Goal: Check status: Check status

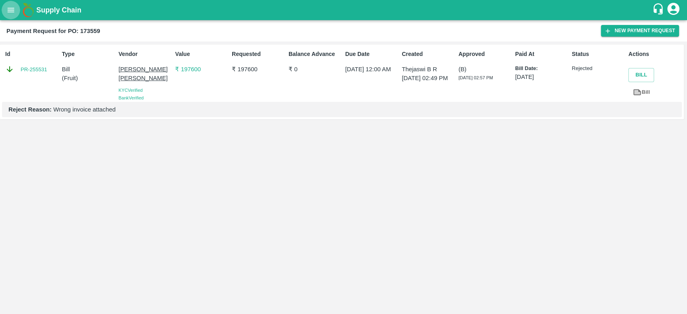
click at [12, 11] on icon "open drawer" at bounding box center [10, 10] width 9 height 9
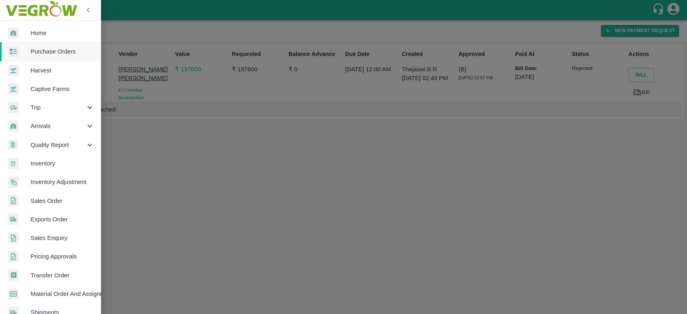
click at [37, 37] on span "Home" at bounding box center [63, 33] width 64 height 9
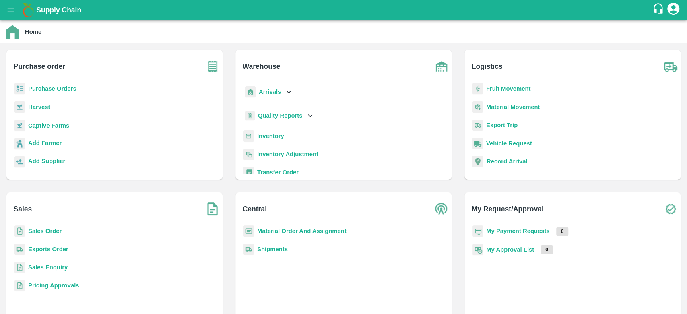
click at [509, 230] on b "My Payment Requests" at bounding box center [518, 231] width 64 height 6
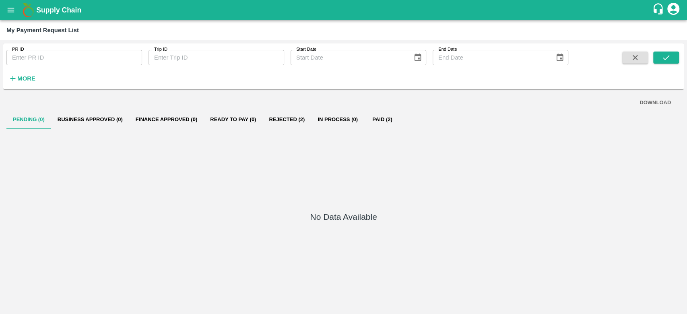
click at [287, 119] on button "Rejected (2)" at bounding box center [286, 119] width 49 height 19
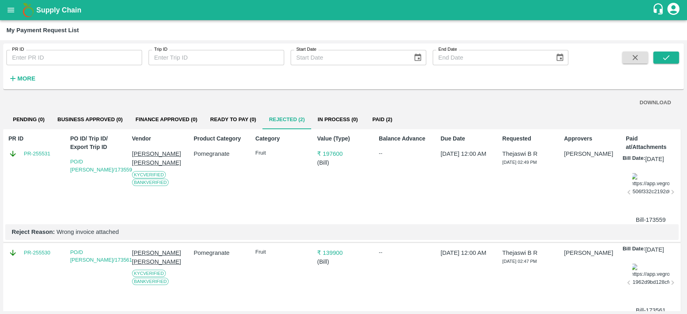
click at [655, 204] on div at bounding box center [650, 193] width 37 height 40
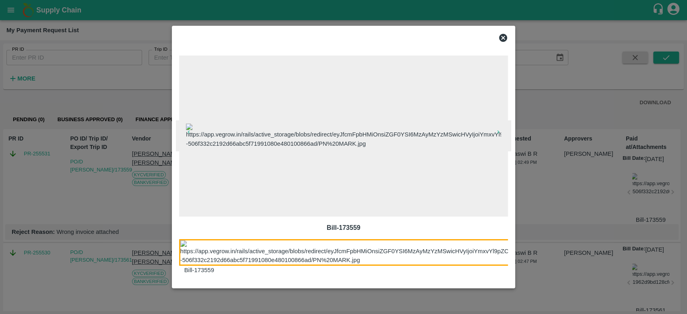
click at [504, 33] on icon at bounding box center [503, 38] width 10 height 10
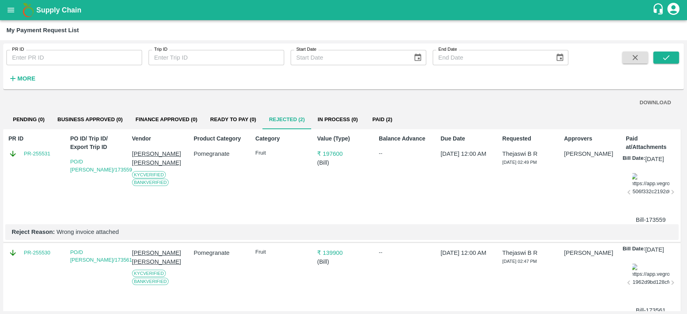
click at [645, 196] on div at bounding box center [650, 193] width 37 height 40
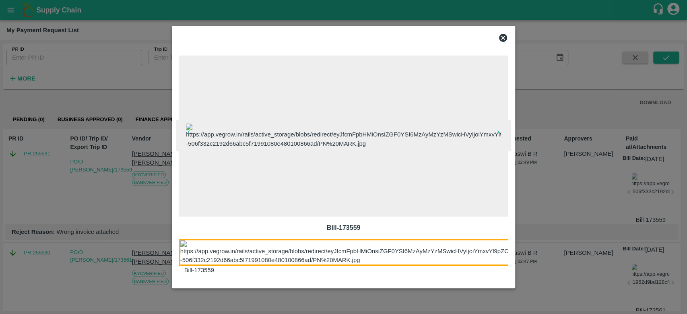
click at [504, 34] on icon at bounding box center [503, 38] width 8 height 8
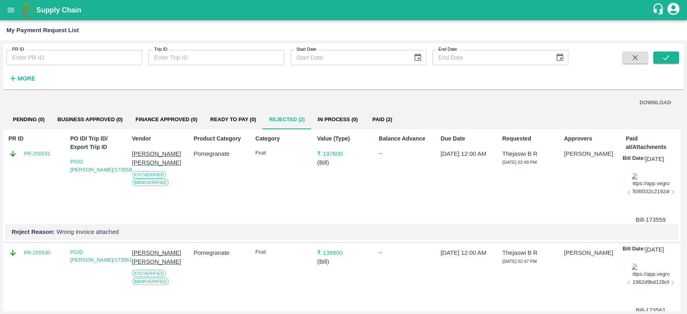
scroll to position [53, 0]
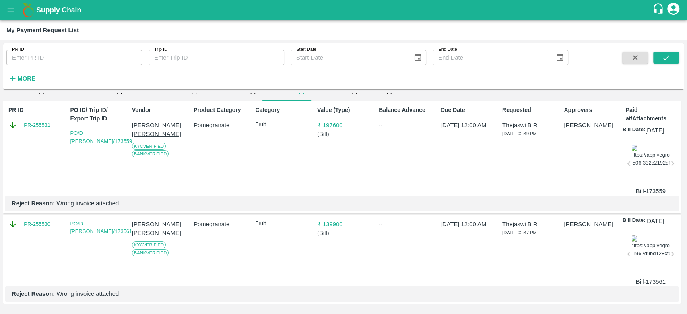
click at [647, 248] on div at bounding box center [650, 255] width 37 height 40
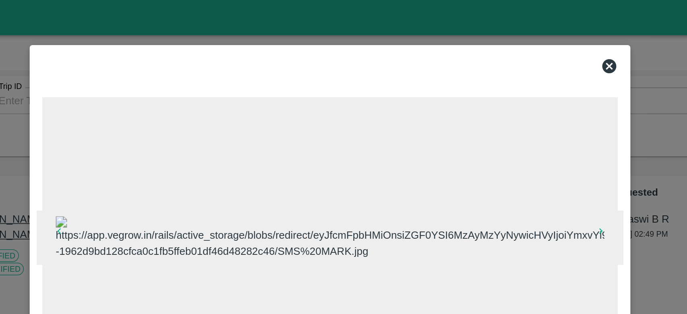
click at [505, 34] on icon at bounding box center [503, 38] width 8 height 8
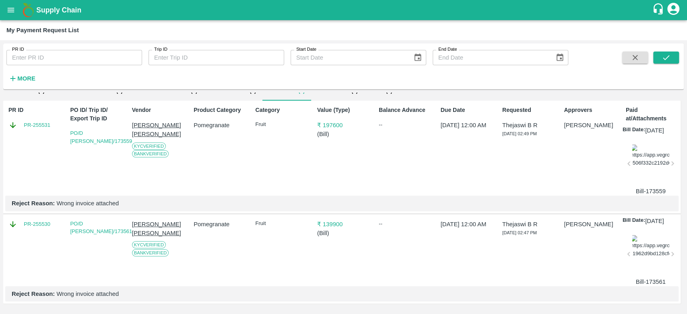
click at [40, 8] on b "Supply Chain" at bounding box center [58, 10] width 45 height 8
